Goal: Download file/media

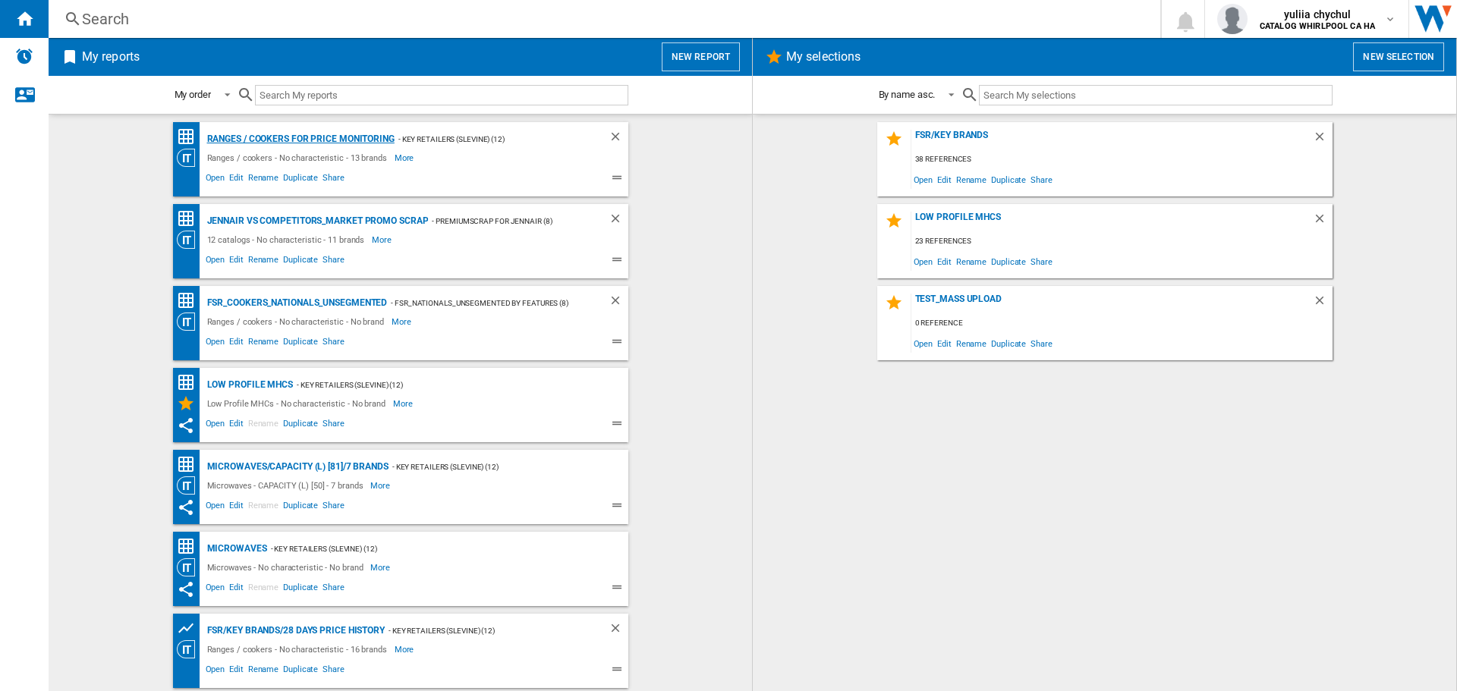
click at [278, 134] on div "Ranges / cookers for price monitoring" at bounding box center [298, 139] width 191 height 19
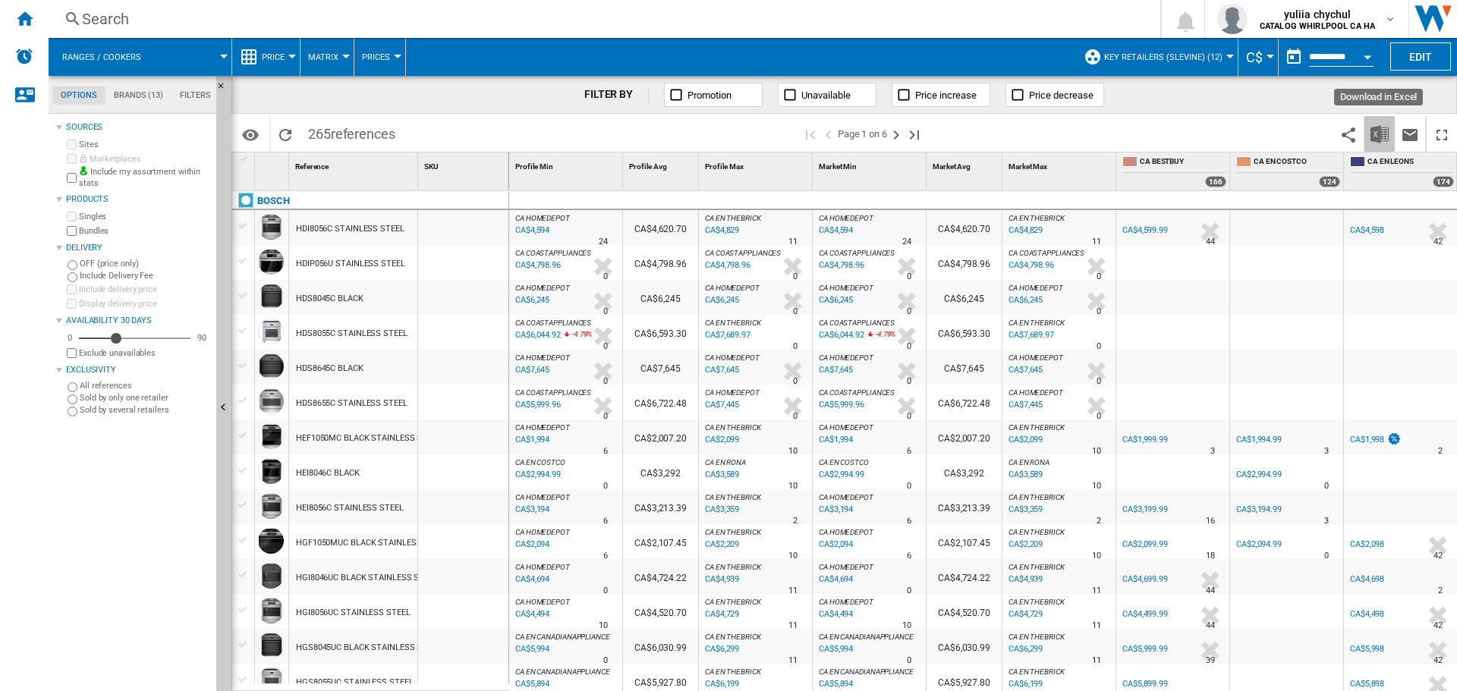
click at [1380, 140] on img "Download in Excel" at bounding box center [1379, 134] width 18 height 18
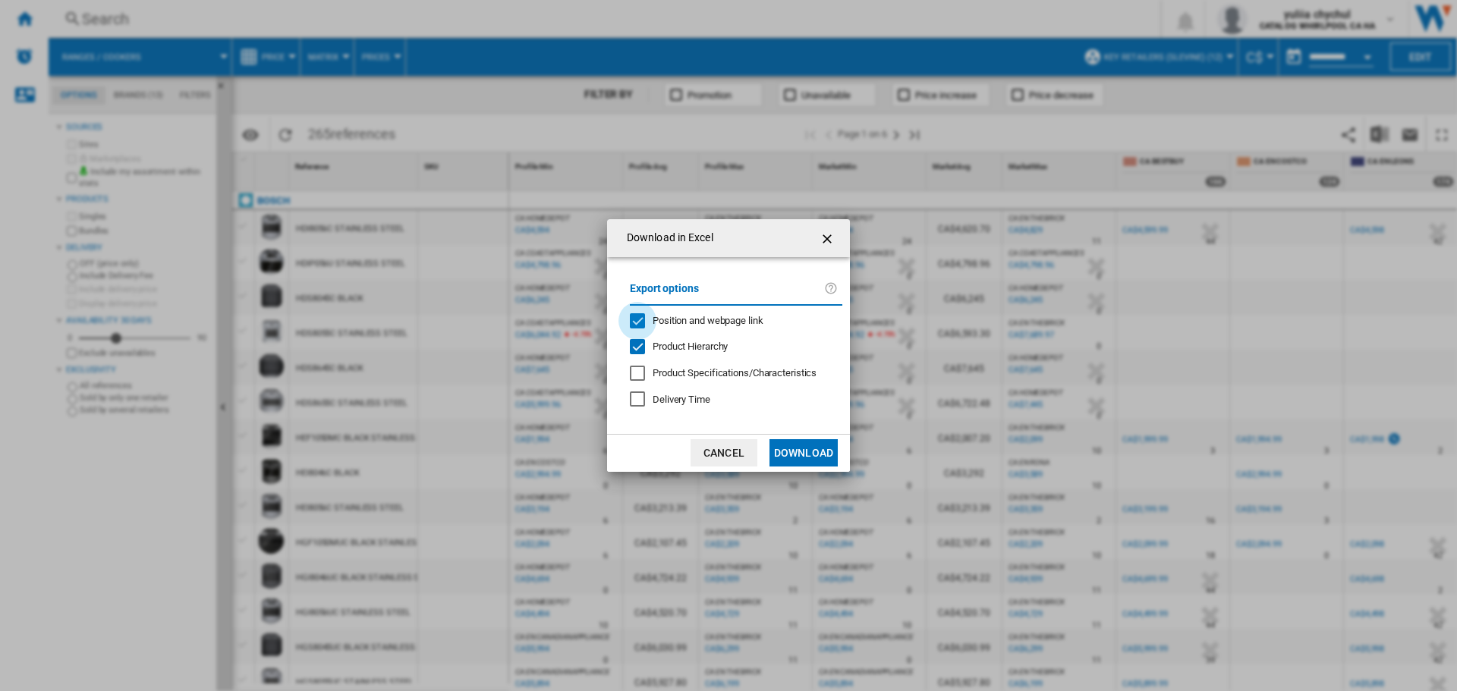
click at [633, 319] on div "Position and webpage link" at bounding box center [637, 320] width 15 height 15
click at [782, 444] on button "Download" at bounding box center [803, 452] width 68 height 27
